Goal: Task Accomplishment & Management: Manage account settings

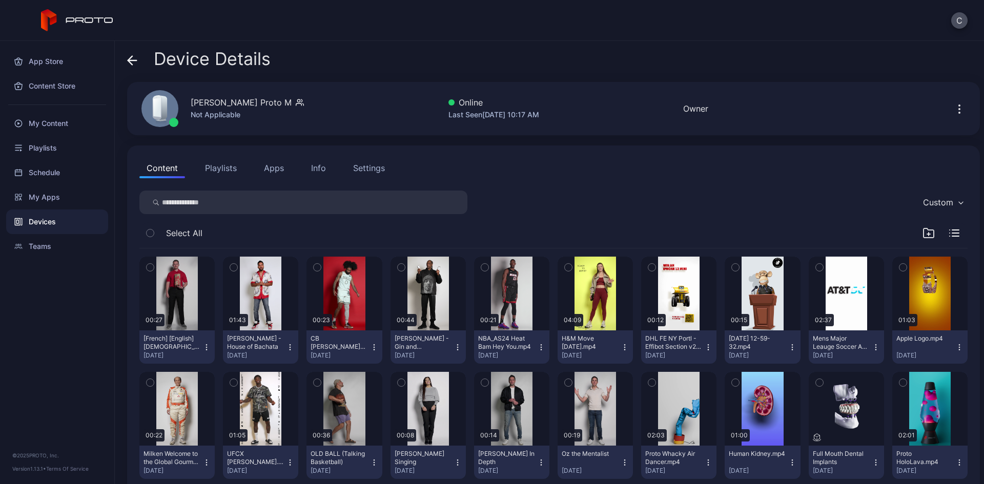
click at [206, 163] on button "Playlists" at bounding box center [221, 168] width 46 height 20
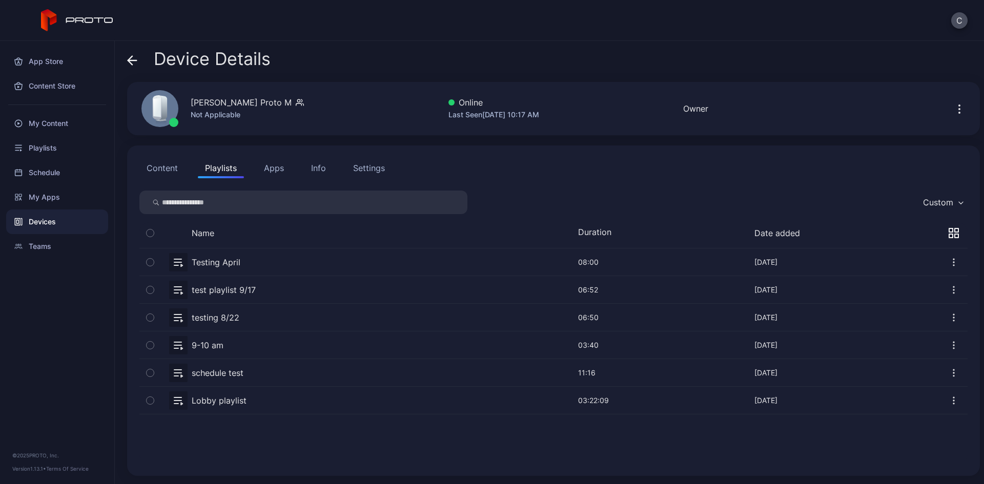
click at [826, 29] on div "C" at bounding box center [492, 20] width 984 height 41
click at [128, 56] on icon at bounding box center [132, 60] width 10 height 10
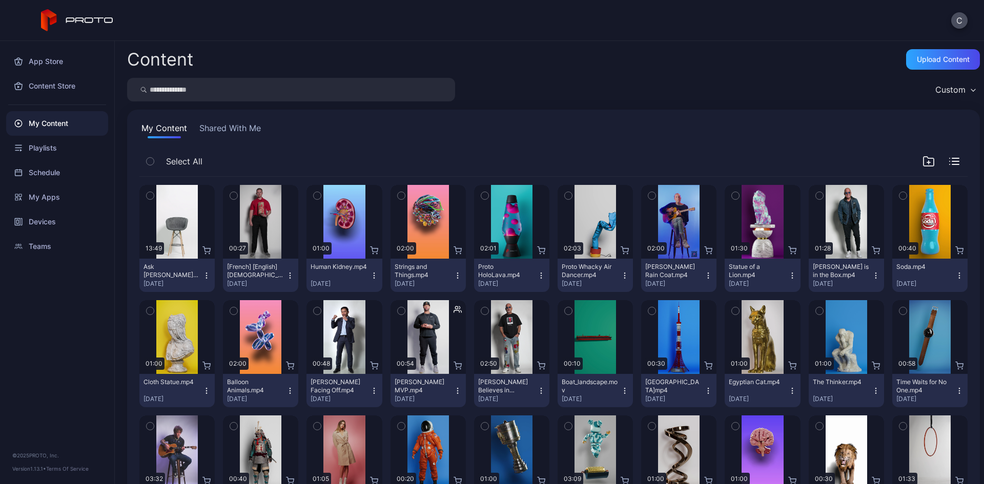
click at [901, 70] on div "Content Upload Content Custom My Content Shared With Me Select All Preview 13:4…" at bounding box center [549, 262] width 869 height 443
click at [916, 61] on div "Upload Content" at bounding box center [942, 59] width 53 height 8
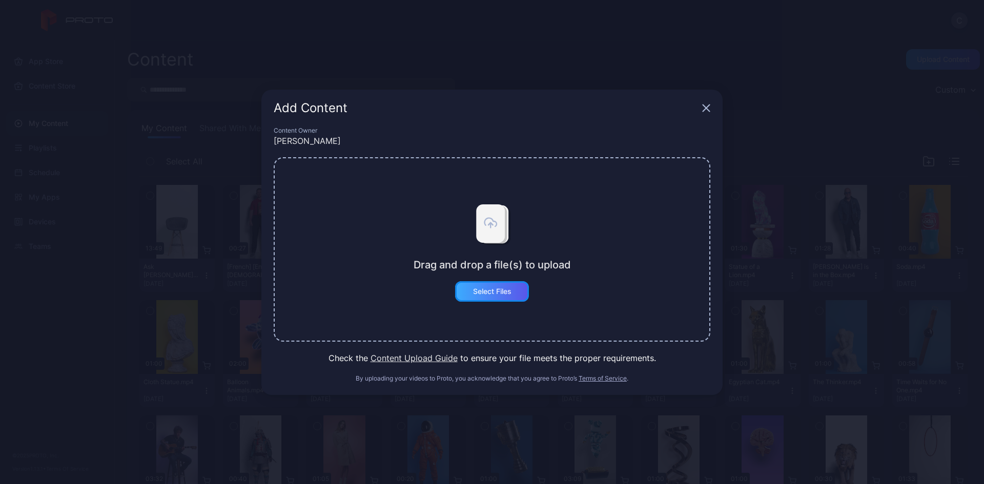
click at [498, 290] on div "Select Files" at bounding box center [492, 291] width 38 height 8
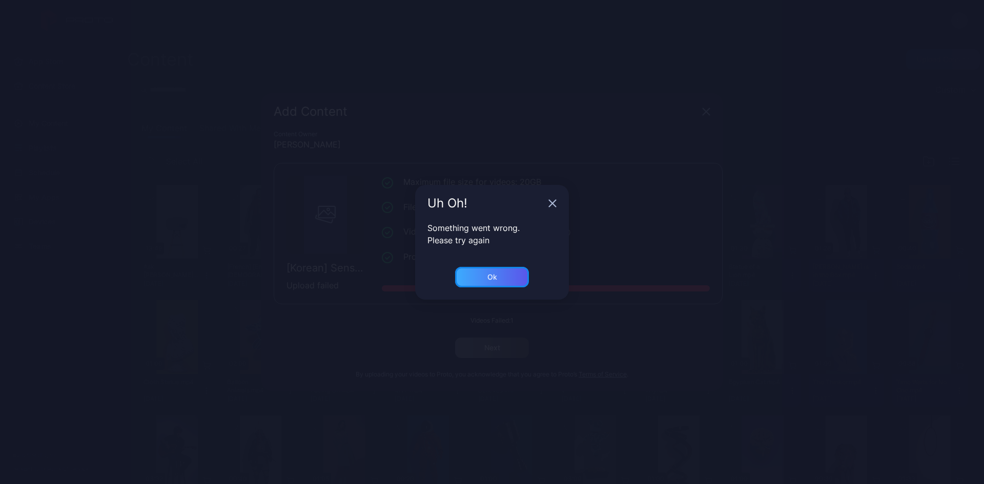
click at [496, 273] on div "Ok" at bounding box center [492, 277] width 10 height 8
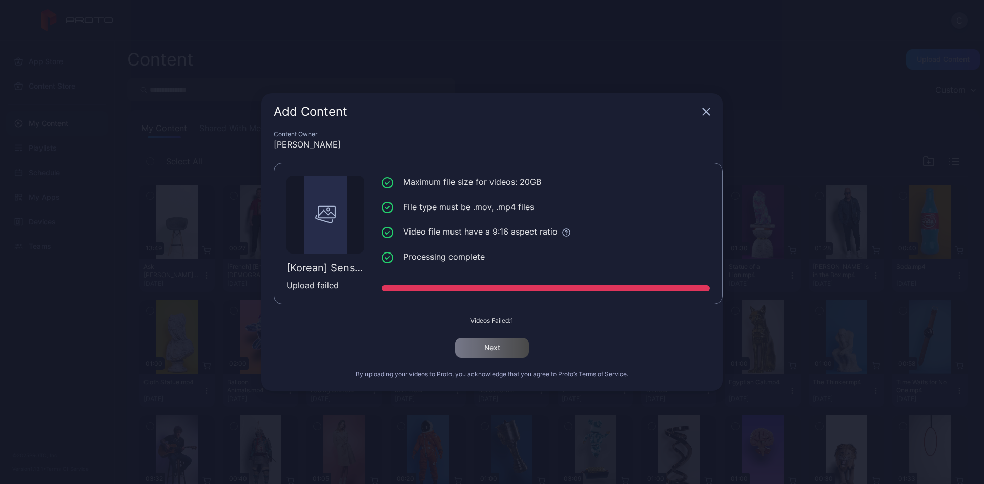
click at [699, 107] on div "Add Content" at bounding box center [491, 111] width 461 height 37
click at [701, 108] on div "Add Content" at bounding box center [491, 111] width 461 height 37
click at [707, 112] on icon "button" at bounding box center [706, 112] width 8 height 8
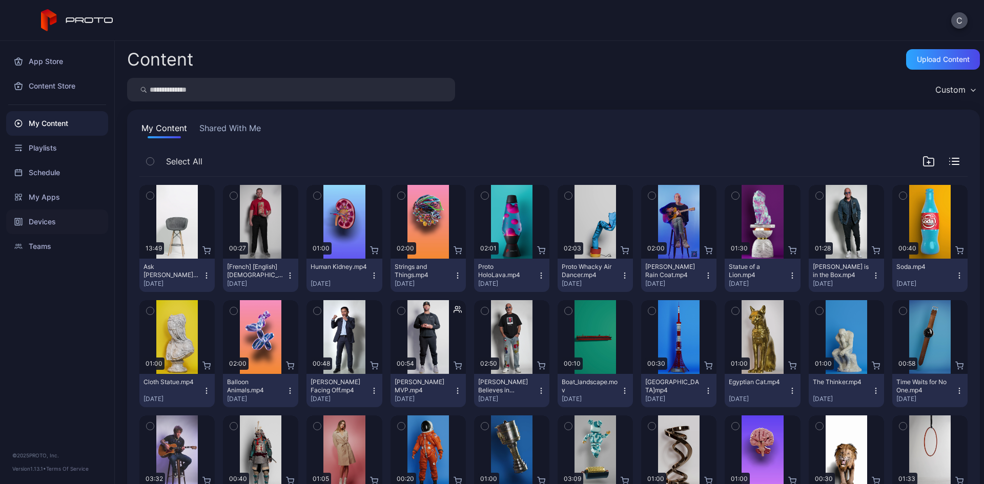
click at [80, 227] on div "Devices" at bounding box center [57, 222] width 102 height 25
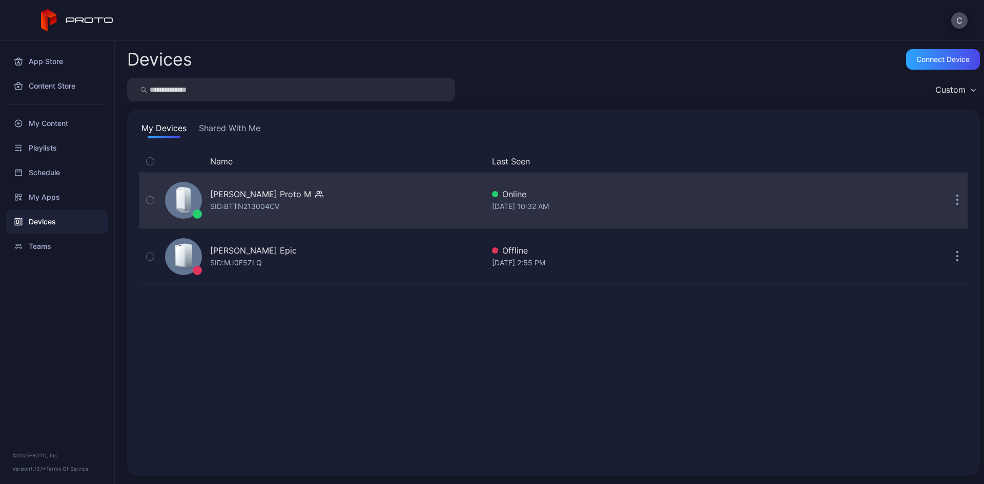
click at [233, 202] on div "SID: BTTN213004CV" at bounding box center [244, 206] width 69 height 12
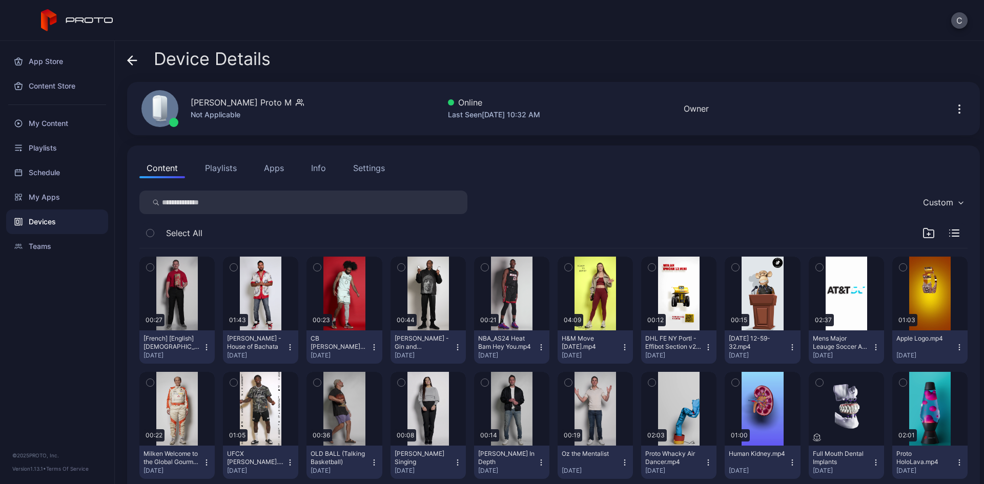
click at [219, 166] on button "Playlists" at bounding box center [221, 168] width 46 height 20
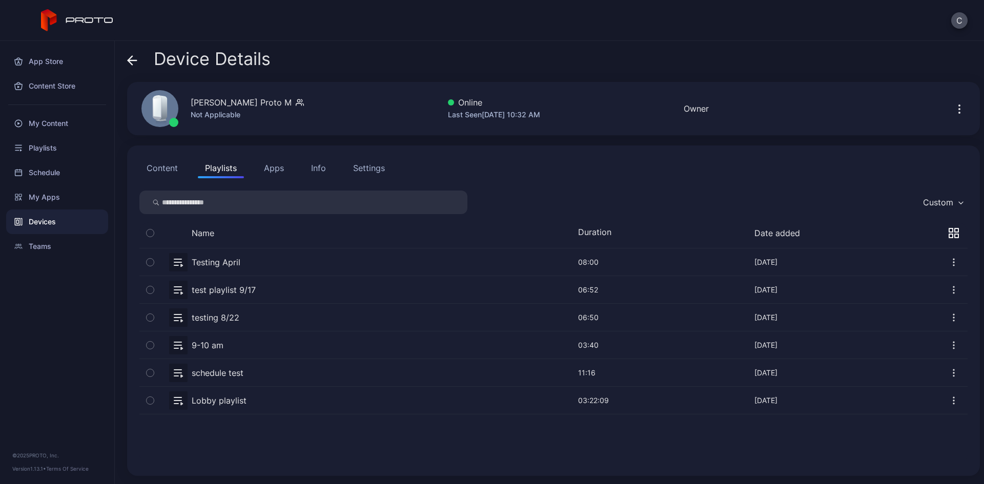
click at [213, 401] on button "button" at bounding box center [553, 400] width 828 height 27
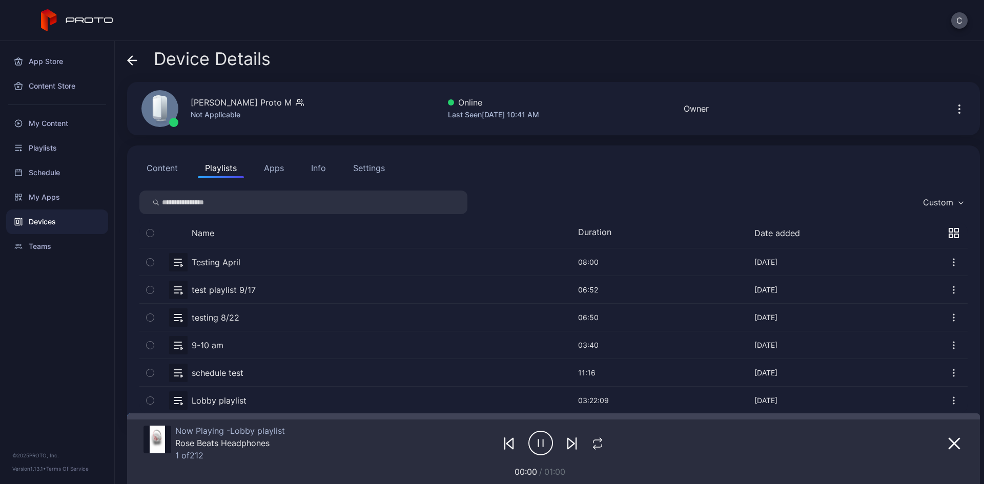
scroll to position [22, 0]
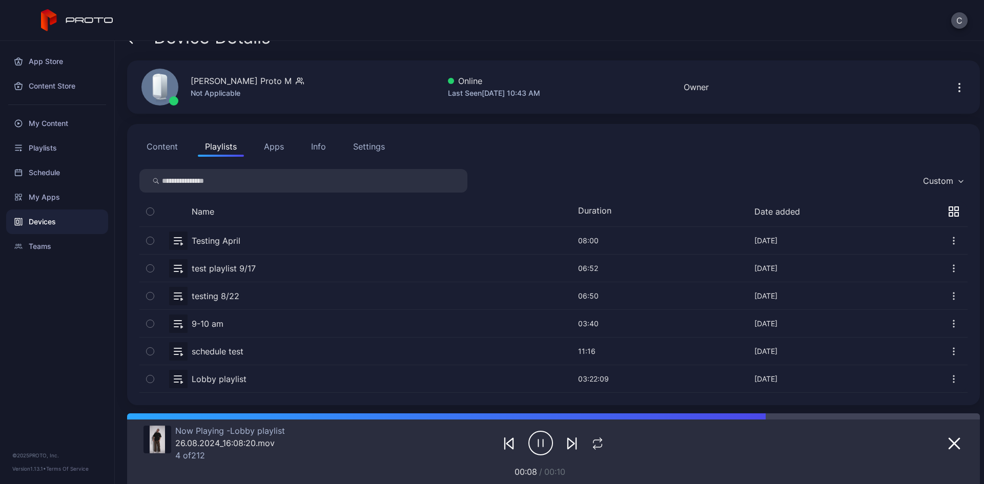
click at [566, 442] on icon "button" at bounding box center [572, 443] width 12 height 12
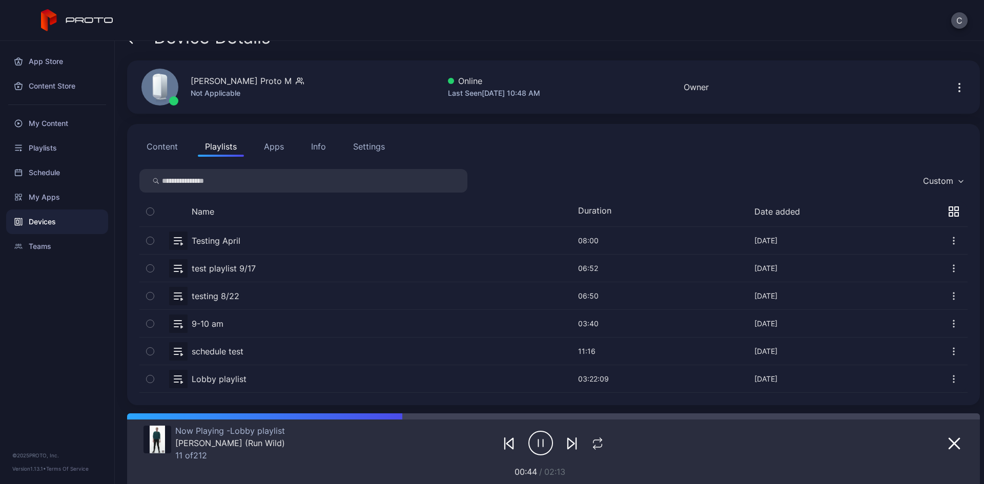
click at [568, 442] on icon "button" at bounding box center [572, 443] width 12 height 12
click at [576, 443] on icon "button" at bounding box center [576, 443] width 0 height 11
click at [567, 441] on icon "button" at bounding box center [572, 443] width 12 height 12
click at [566, 442] on icon "button" at bounding box center [572, 443] width 12 height 12
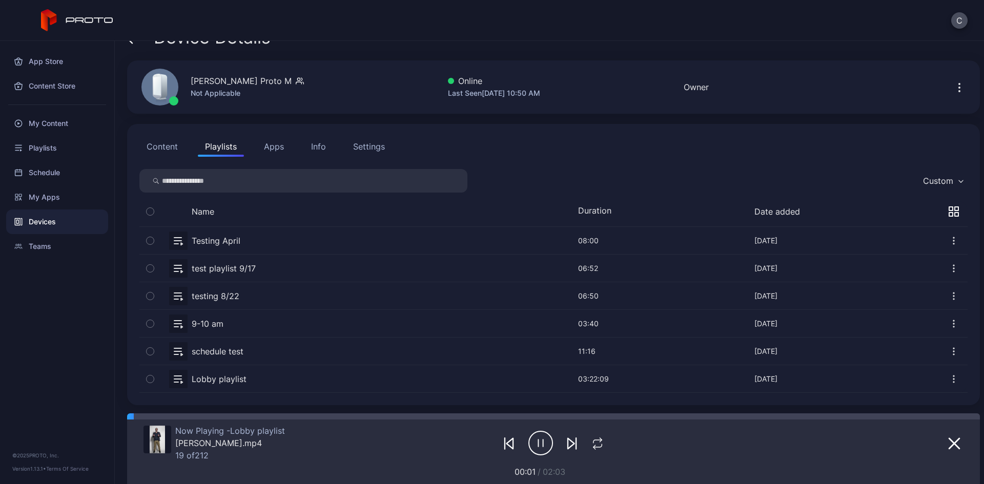
click at [566, 442] on icon "button" at bounding box center [572, 443] width 12 height 12
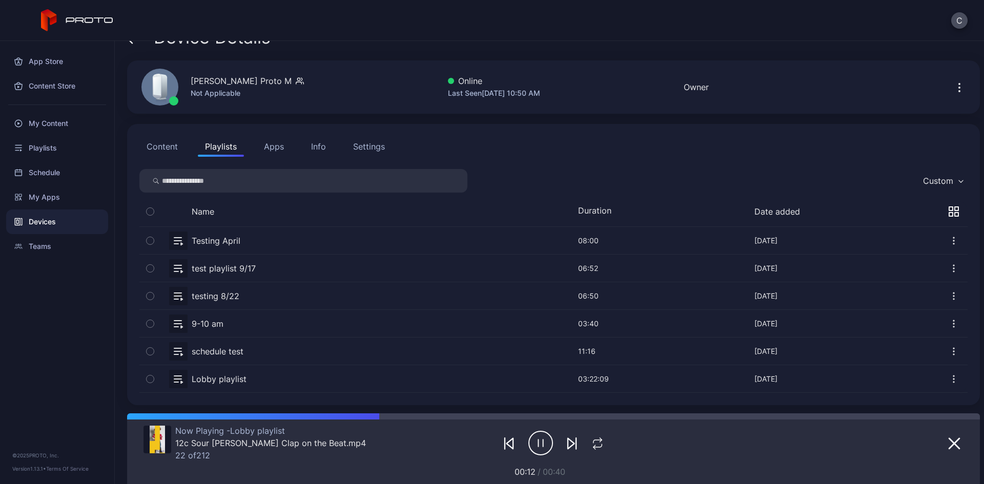
click at [566, 442] on icon "button" at bounding box center [572, 443] width 12 height 12
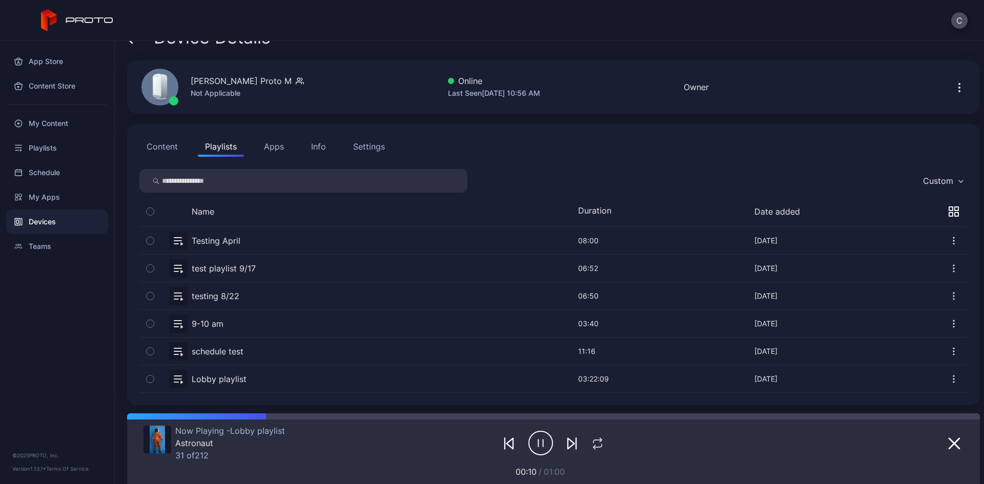
click at [568, 444] on icon "button" at bounding box center [571, 444] width 7 height 11
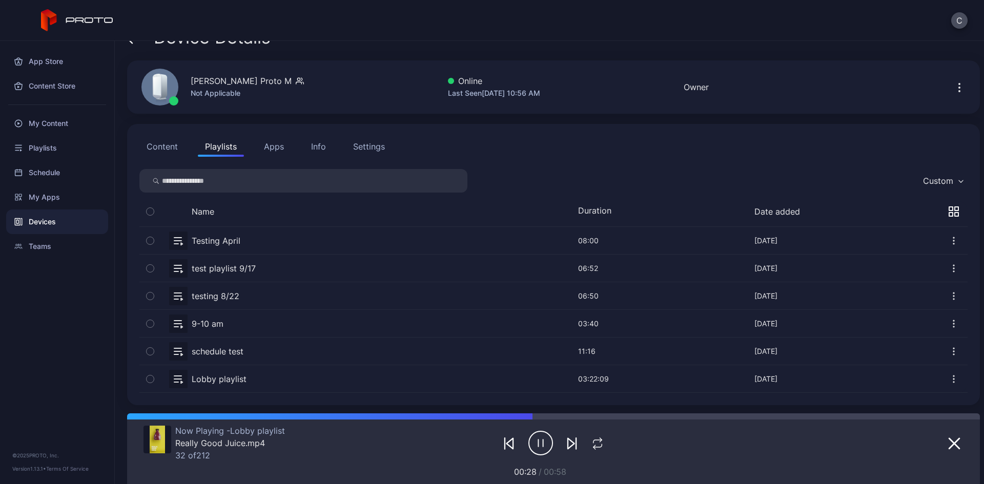
click at [854, 435] on div at bounding box center [894, 443] width 137 height 35
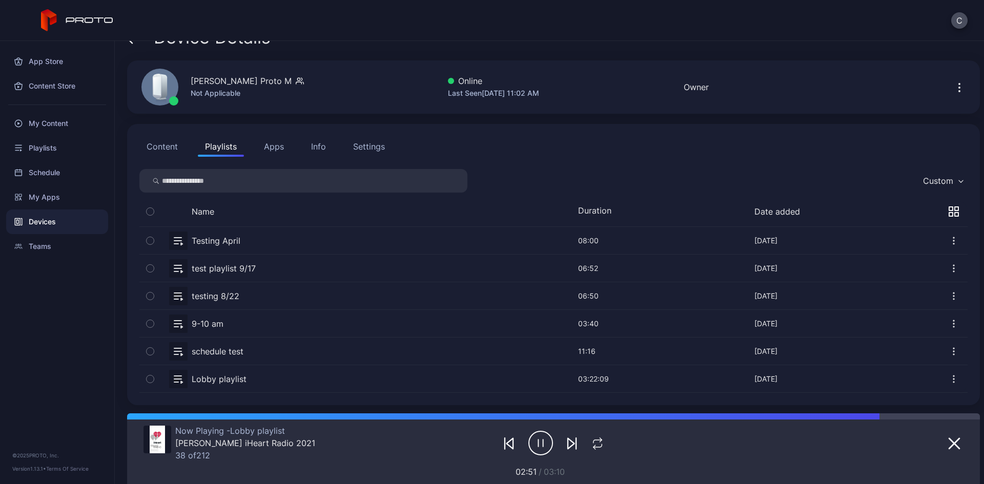
click at [568, 440] on icon "button" at bounding box center [571, 444] width 7 height 11
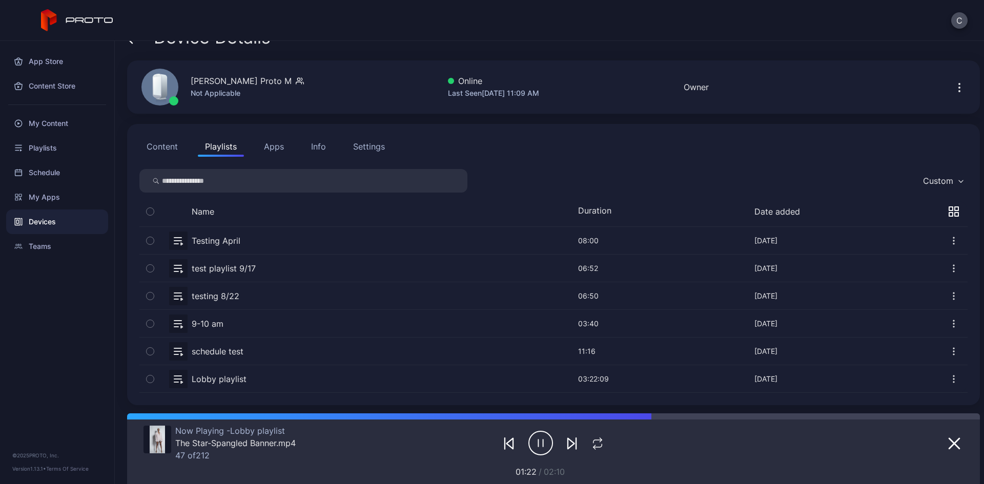
click at [567, 442] on icon "button" at bounding box center [572, 443] width 12 height 12
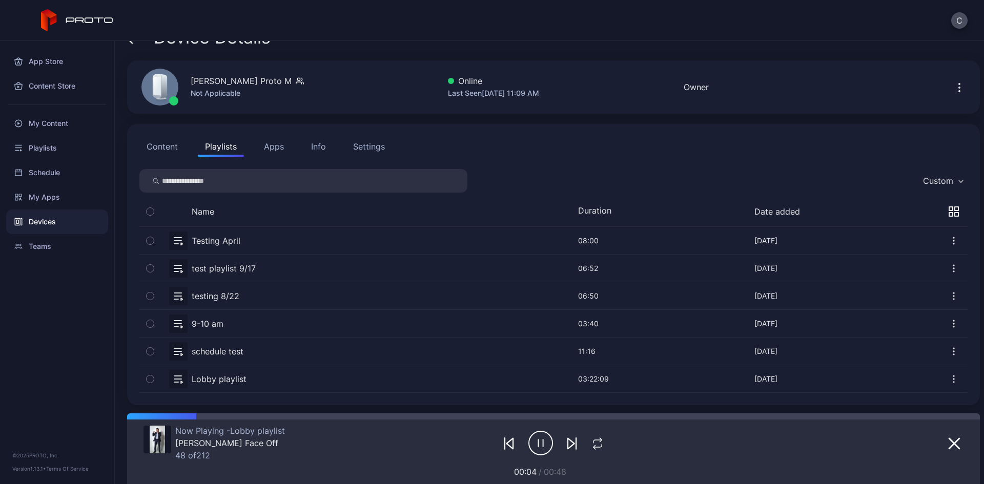
click at [567, 442] on icon "button" at bounding box center [572, 443] width 12 height 12
click at [506, 442] on icon "button" at bounding box center [509, 443] width 12 height 12
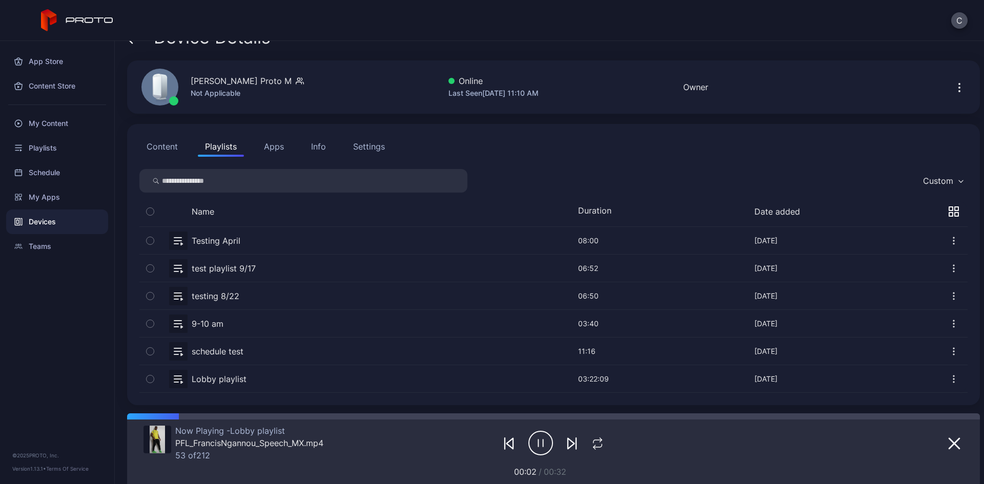
click at [507, 449] on icon "button" at bounding box center [510, 444] width 7 height 11
click at [566, 445] on icon "button" at bounding box center [572, 443] width 12 height 12
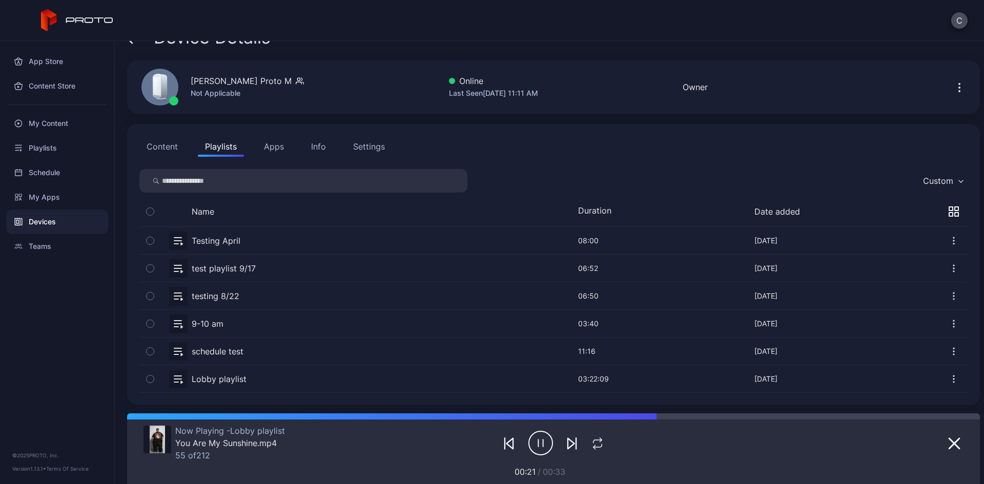
click at [566, 446] on icon "button" at bounding box center [572, 443] width 12 height 12
